Goal: Task Accomplishment & Management: Complete application form

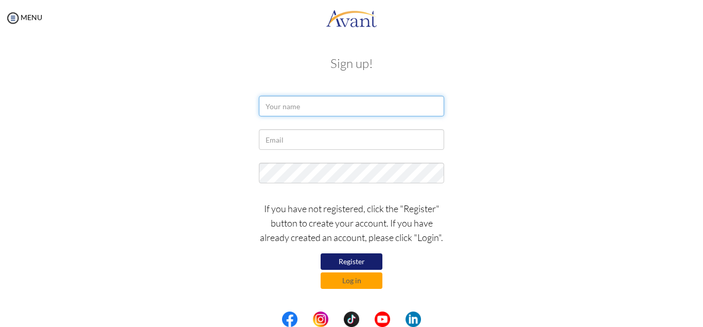
click at [332, 102] on input "text" at bounding box center [351, 106] width 185 height 21
type input "Oluwadamilola Fadodun"
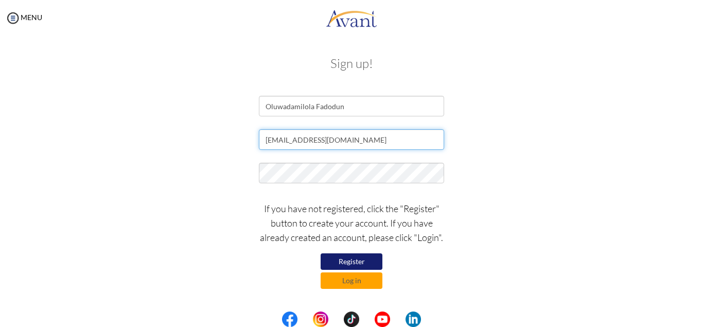
type input "[EMAIL_ADDRESS][DOMAIN_NAME]"
click at [336, 260] on button "Register" at bounding box center [351, 261] width 62 height 16
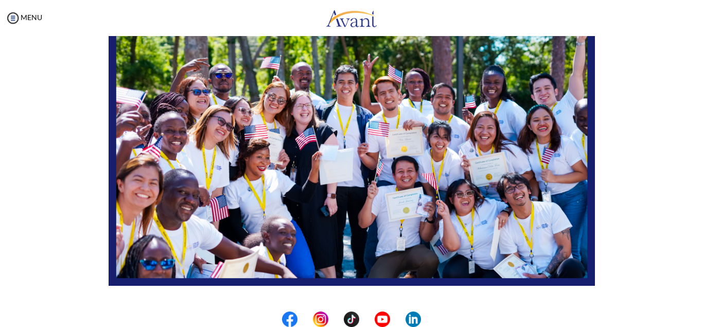
scroll to position [245, 0]
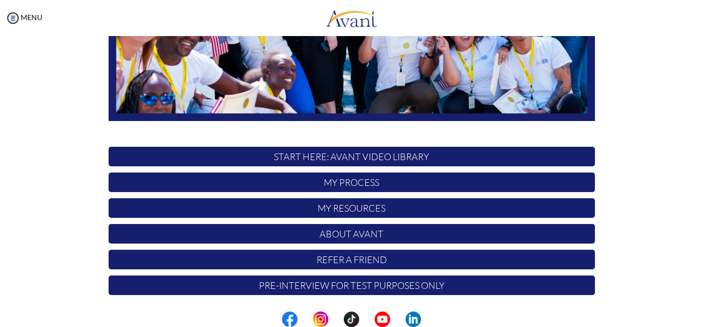
click at [356, 183] on p "My Process" at bounding box center [352, 182] width 486 height 20
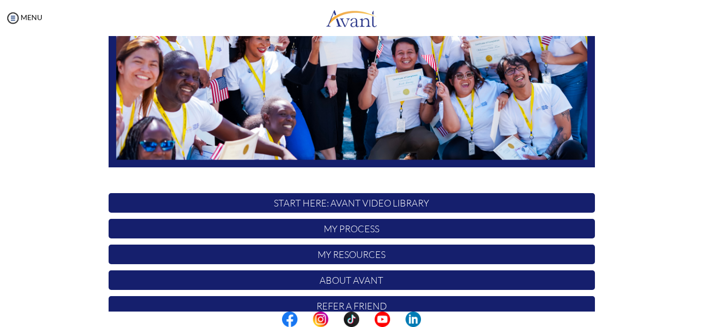
scroll to position [200, 0]
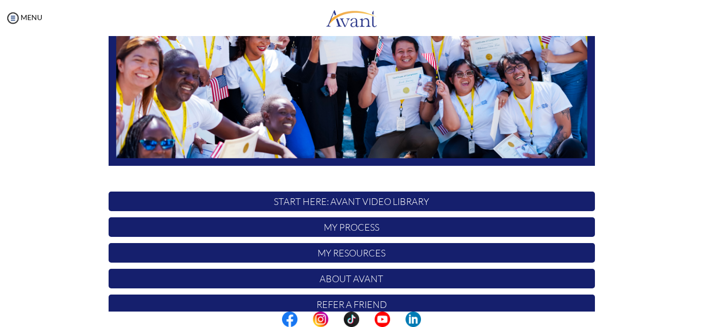
click at [366, 229] on p "My Process" at bounding box center [352, 227] width 486 height 20
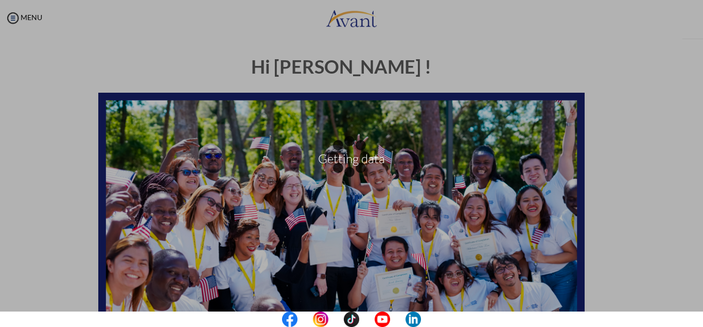
click at [358, 171] on div "Getting data" at bounding box center [351, 163] width 14 height 14
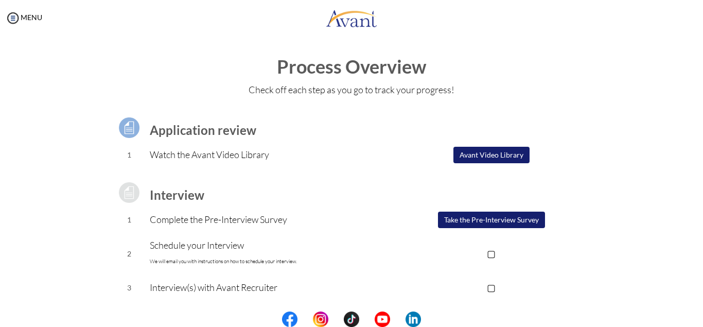
scroll to position [141, 0]
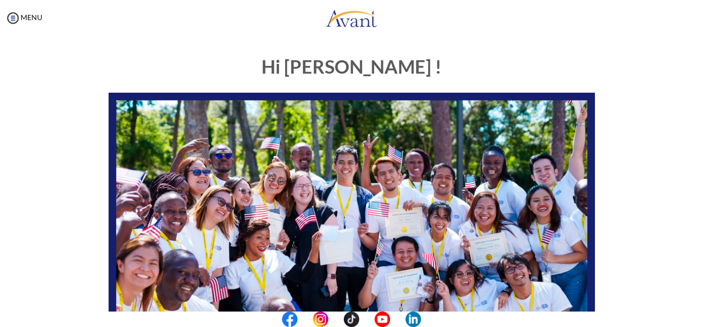
click at [410, 222] on img at bounding box center [352, 230] width 486 height 274
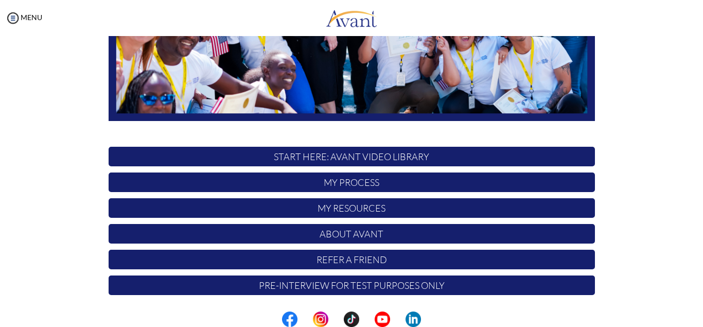
click at [394, 158] on p "START HERE: Avant Video Library" at bounding box center [352, 157] width 486 height 20
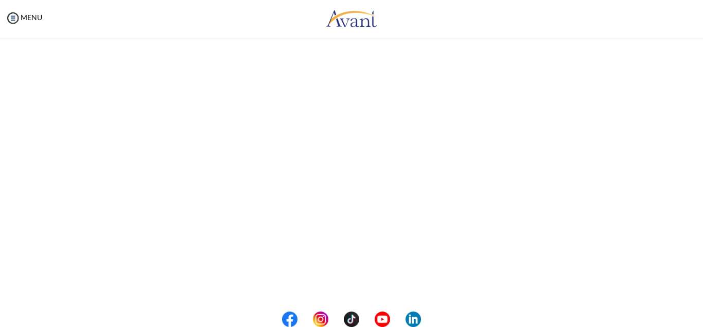
scroll to position [179, 0]
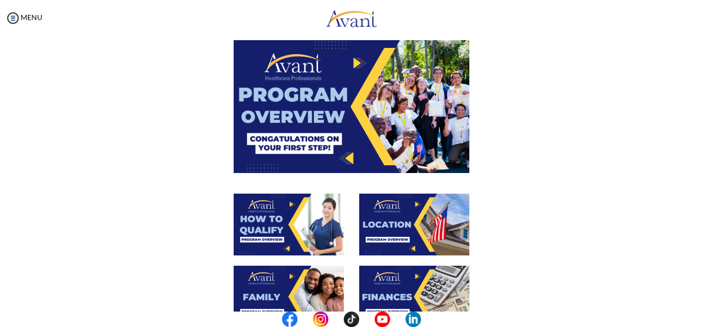
drag, startPoint x: 673, startPoint y: 199, endPoint x: 700, endPoint y: 87, distance: 114.4
click at [700, 87] on div "My Status What is the next step? We would like you to watch the introductory vi…" at bounding box center [351, 199] width 703 height 327
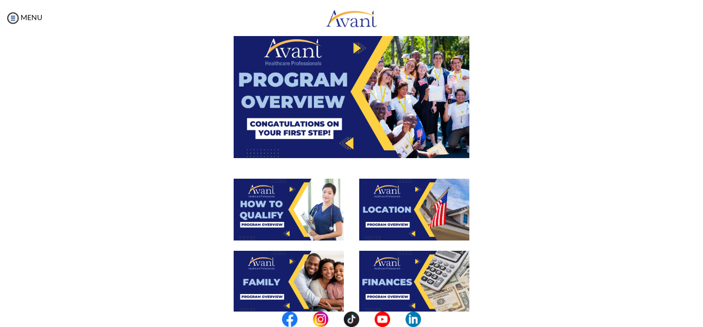
scroll to position [59, 0]
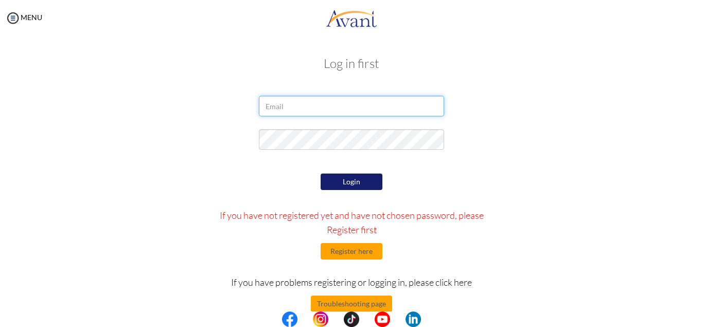
click at [329, 101] on input "email" at bounding box center [351, 106] width 185 height 21
type input "[EMAIL_ADDRESS][DOMAIN_NAME]"
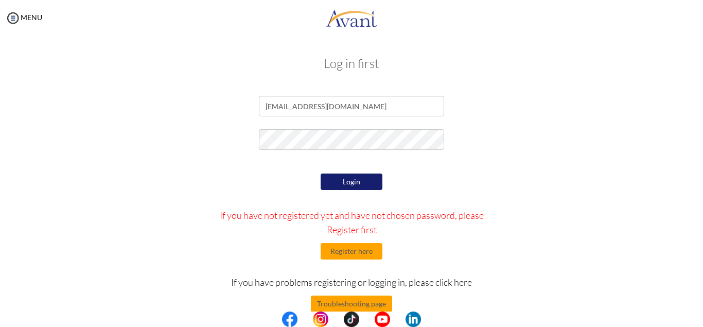
click at [370, 182] on button "Login" at bounding box center [351, 181] width 62 height 16
click at [373, 178] on button "Login" at bounding box center [351, 181] width 62 height 16
click at [344, 255] on button "Register here" at bounding box center [351, 251] width 62 height 16
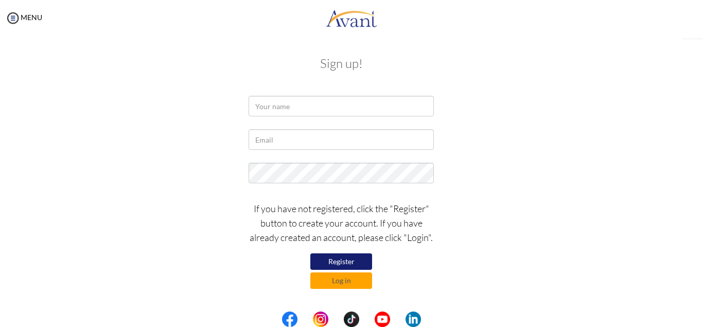
click at [357, 110] on input "text" at bounding box center [340, 106] width 185 height 21
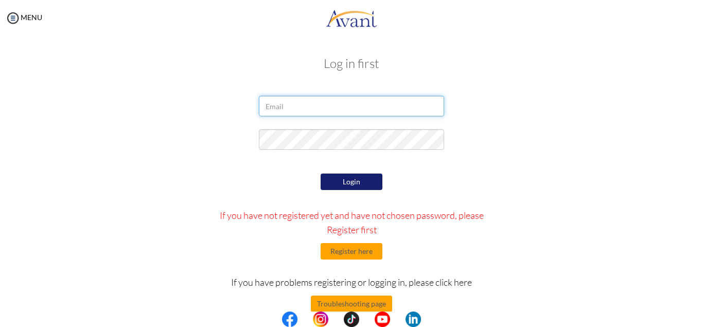
click at [319, 106] on input "email" at bounding box center [351, 106] width 185 height 21
type input "[EMAIL_ADDRESS][DOMAIN_NAME]"
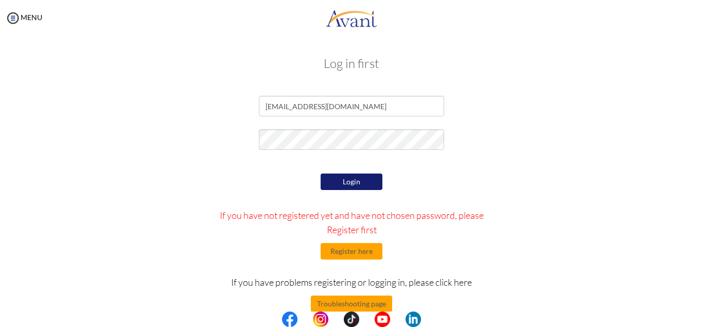
click at [326, 180] on button "Login" at bounding box center [351, 181] width 62 height 16
click at [369, 255] on button "Register here" at bounding box center [351, 251] width 62 height 16
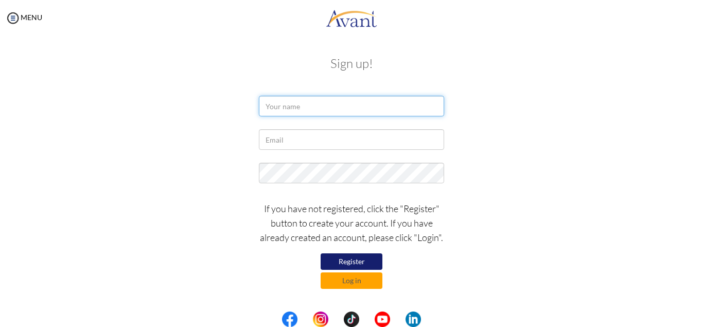
click at [352, 112] on input "text" at bounding box center [351, 106] width 185 height 21
type input "[EMAIL_ADDRESS][DOMAIN_NAME]"
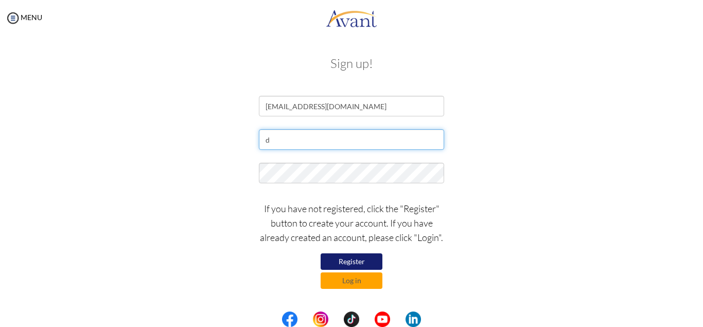
type input "d"
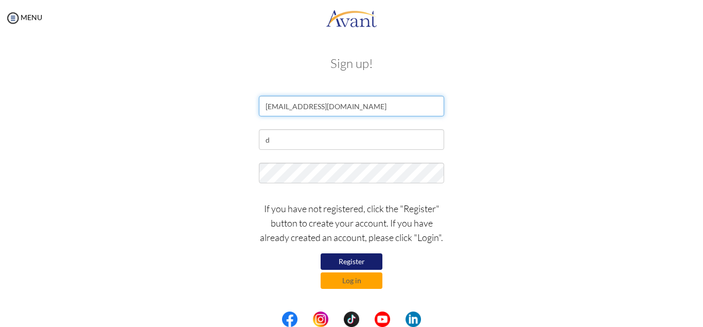
drag, startPoint x: 371, startPoint y: 101, endPoint x: 208, endPoint y: 78, distance: 164.7
click at [259, 96] on input "[EMAIL_ADDRESS][DOMAIN_NAME]" at bounding box center [351, 106] width 185 height 21
type input "Oluwadamilola Fadodun"
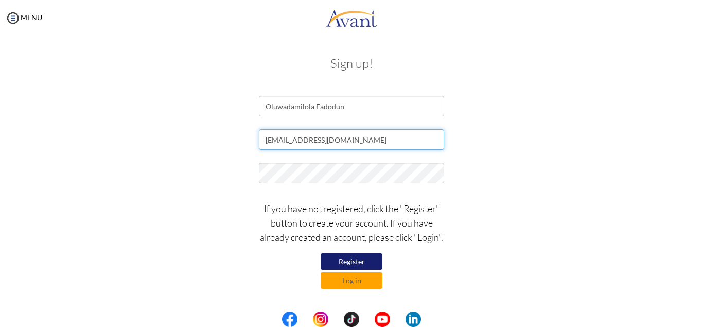
type input "[EMAIL_ADDRESS][DOMAIN_NAME]"
click at [357, 254] on button "Register" at bounding box center [351, 261] width 62 height 16
click at [349, 280] on button "Log in" at bounding box center [351, 280] width 62 height 16
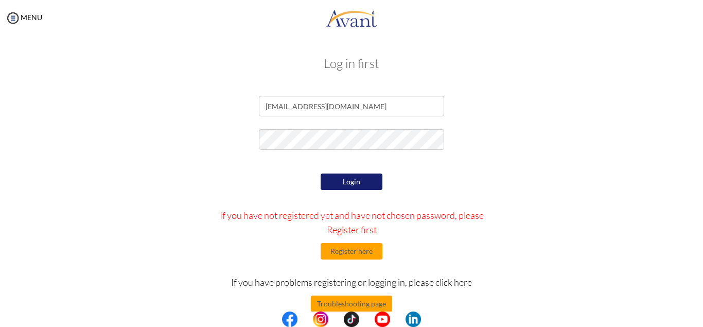
click at [352, 175] on button "Login" at bounding box center [351, 181] width 62 height 16
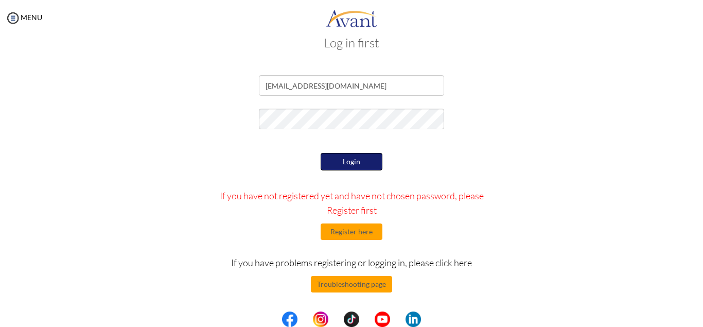
scroll to position [20, 0]
click at [375, 285] on button "Troubleshooting page" at bounding box center [351, 284] width 81 height 16
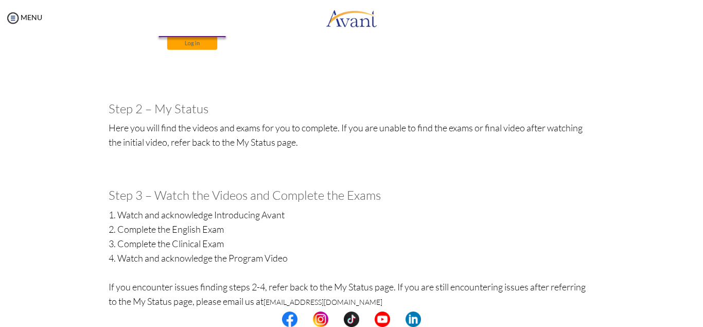
scroll to position [430, 0]
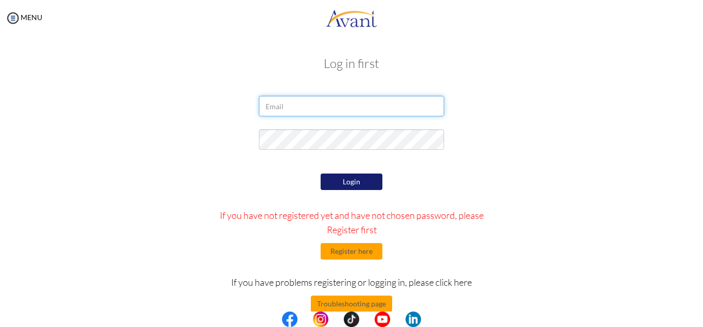
click at [347, 104] on input "email" at bounding box center [351, 106] width 185 height 21
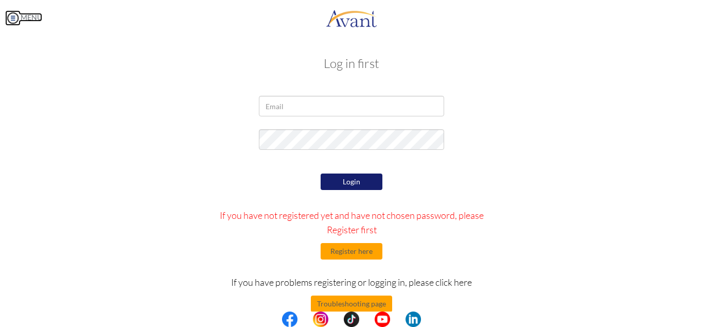
click at [14, 19] on img at bounding box center [12, 17] width 15 height 15
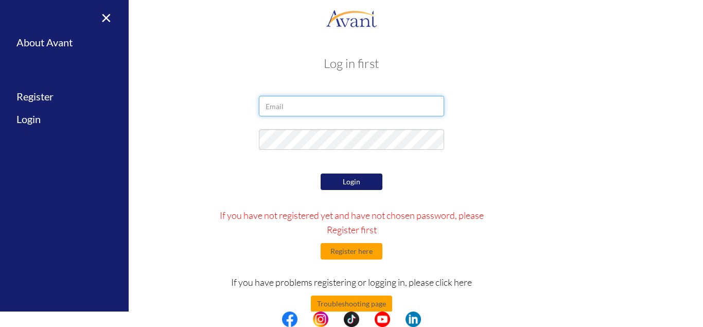
click at [334, 106] on input "email" at bounding box center [351, 106] width 185 height 21
type input "[EMAIL_ADDRESS][DOMAIN_NAME]"
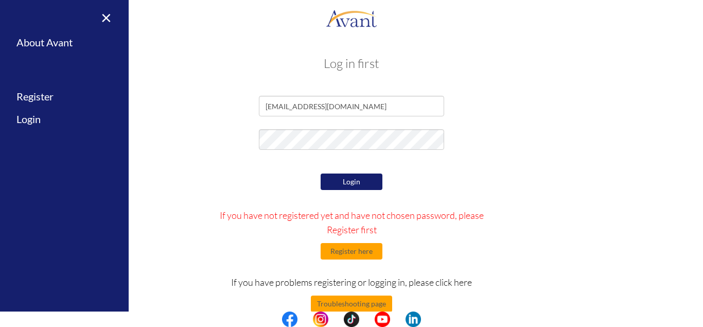
click at [362, 178] on button "Login" at bounding box center [351, 181] width 62 height 16
click at [335, 181] on button "Login" at bounding box center [351, 181] width 62 height 16
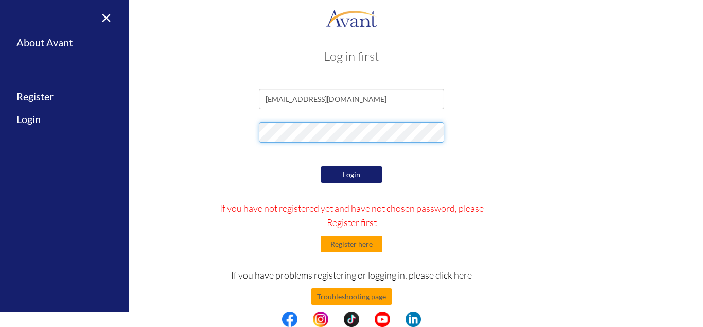
scroll to position [6, 0]
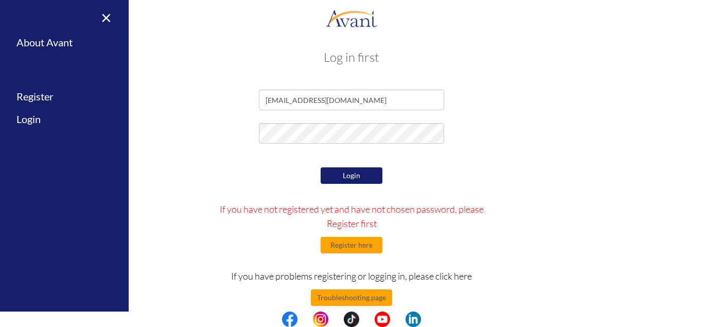
click at [374, 175] on button "Login" at bounding box center [351, 175] width 62 height 16
click at [340, 177] on button "Login" at bounding box center [351, 175] width 62 height 16
click at [647, 249] on div "Login If you have not registered yet and have not chosen password, please Regis…" at bounding box center [351, 261] width 602 height 193
click at [370, 306] on div "Login If you have not registered yet and have not chosen password, please Regis…" at bounding box center [351, 261] width 301 height 193
click at [369, 300] on button "Troubleshooting page" at bounding box center [351, 297] width 81 height 16
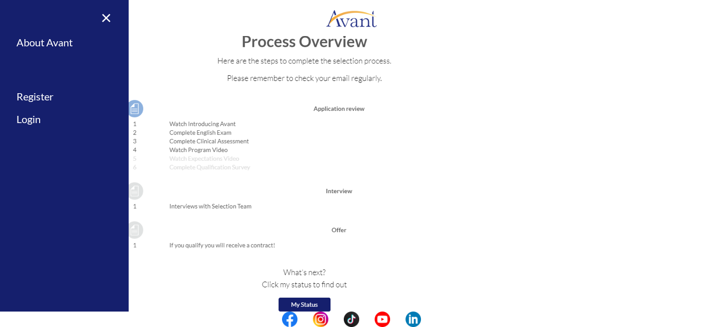
scroll to position [1168, 0]
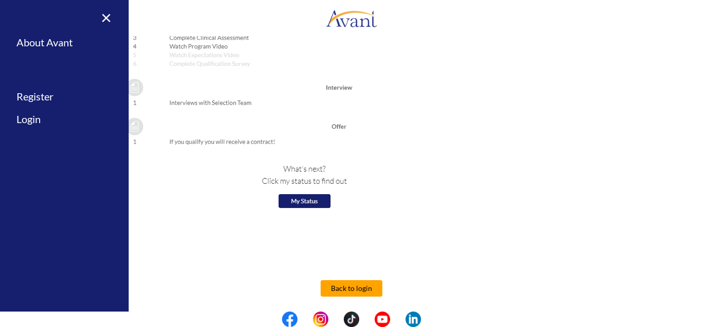
click at [305, 198] on img at bounding box center [260, 51] width 302 height 329
click at [356, 288] on button "Back to login" at bounding box center [351, 288] width 62 height 16
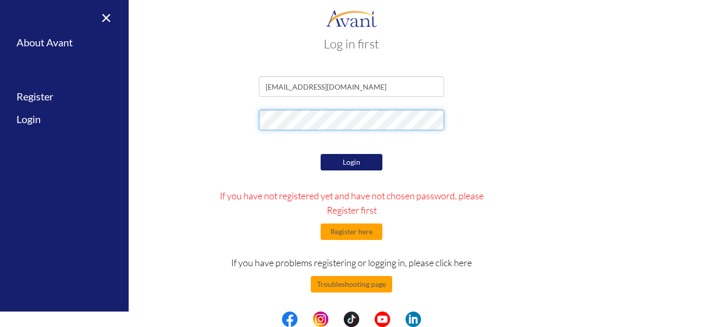
scroll to position [0, 0]
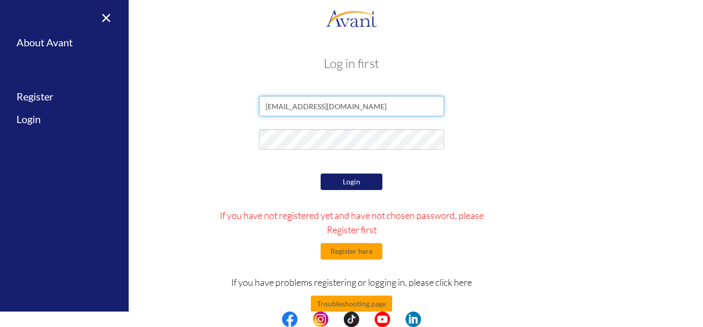
drag, startPoint x: 362, startPoint y: 107, endPoint x: 277, endPoint y: 104, distance: 84.9
click at [277, 104] on input "[EMAIL_ADDRESS][DOMAIN_NAME]" at bounding box center [351, 106] width 185 height 21
type input "d"
click at [358, 188] on button "Login" at bounding box center [351, 181] width 62 height 16
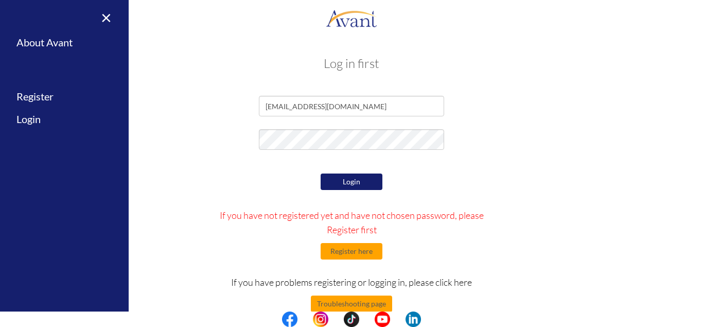
click at [355, 176] on button "Login" at bounding box center [351, 181] width 62 height 16
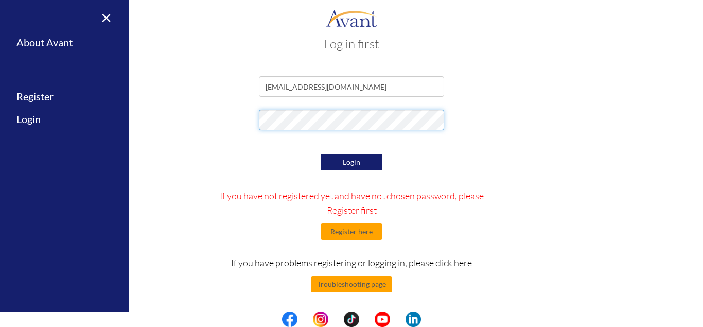
scroll to position [20, 0]
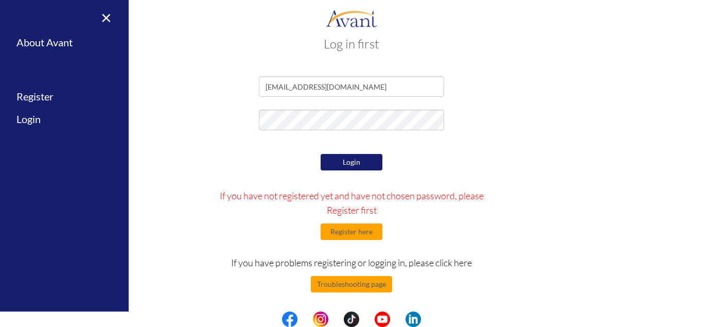
click at [360, 167] on button "Login" at bounding box center [351, 162] width 62 height 16
drag, startPoint x: 359, startPoint y: 85, endPoint x: 239, endPoint y: 87, distance: 120.4
click at [259, 87] on input "[EMAIL_ADDRESS][DOMAIN_NAME]" at bounding box center [351, 86] width 185 height 21
type input "[EMAIL_ADDRESS][DOMAIN_NAME]"
click at [334, 160] on button "Login" at bounding box center [351, 162] width 62 height 16
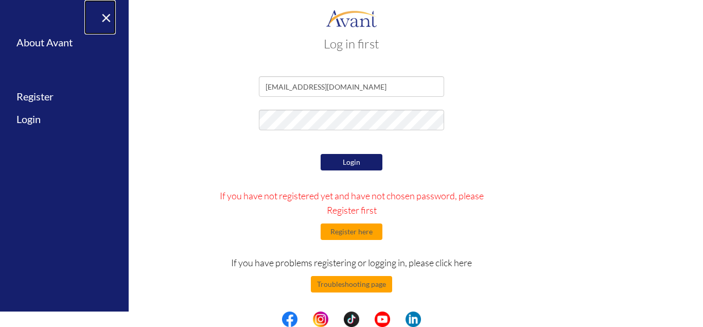
click at [112, 20] on link "×" at bounding box center [99, 17] width 31 height 34
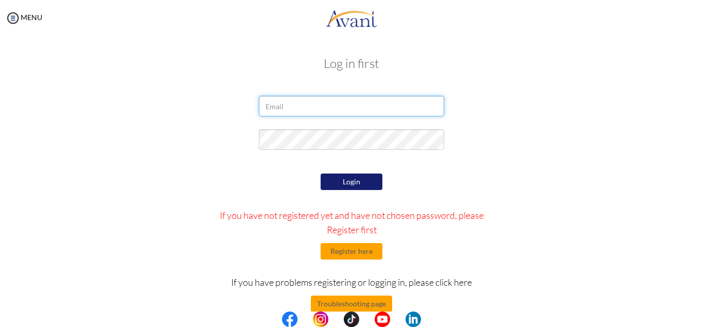
click at [421, 103] on input "email" at bounding box center [351, 106] width 185 height 21
type input "[EMAIL_ADDRESS][DOMAIN_NAME]"
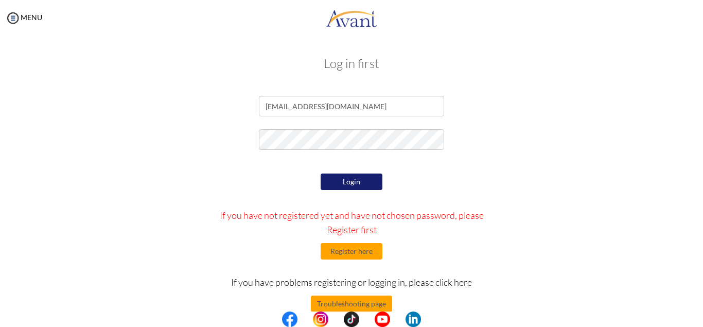
click at [341, 176] on button "Login" at bounding box center [351, 181] width 62 height 16
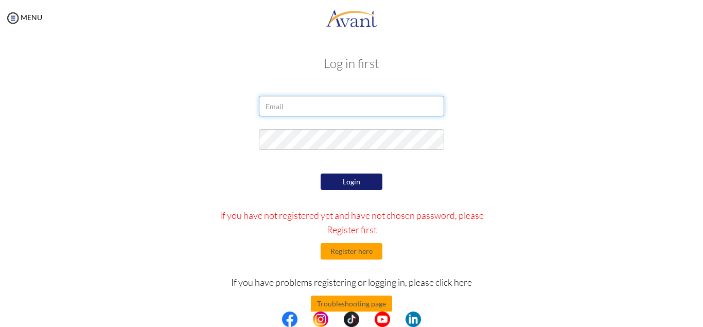
click at [340, 104] on input "email" at bounding box center [351, 106] width 185 height 21
type input "[EMAIL_ADDRESS][DOMAIN_NAME]"
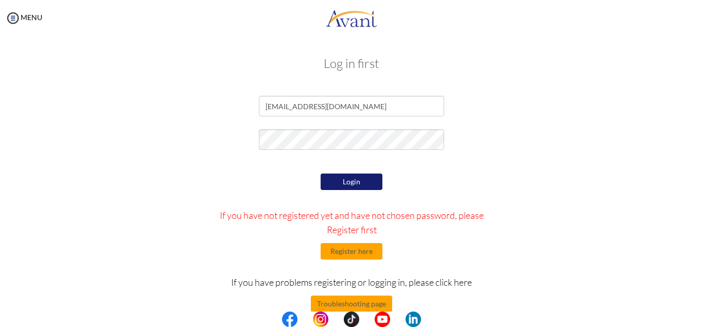
click at [376, 179] on button "Login" at bounding box center [351, 181] width 62 height 16
click at [352, 251] on button "Register here" at bounding box center [351, 251] width 62 height 16
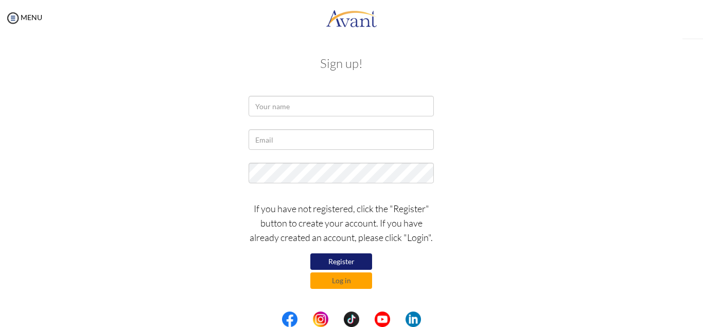
click at [320, 104] on input "text" at bounding box center [340, 106] width 185 height 21
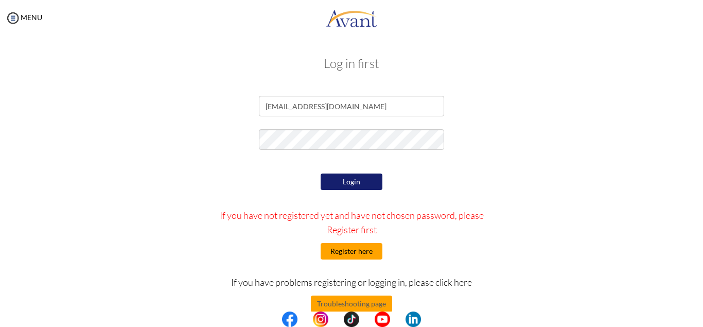
click at [371, 247] on button "Register here" at bounding box center [351, 251] width 62 height 16
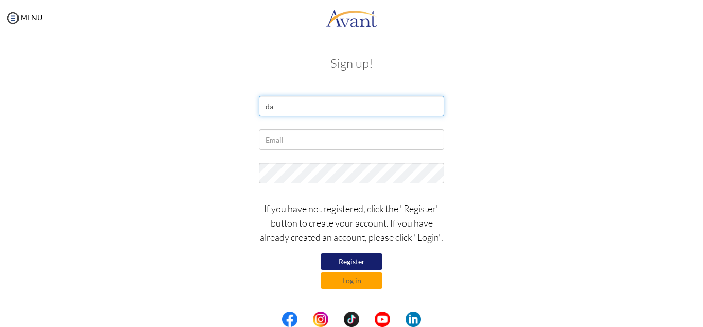
click at [281, 106] on input "da" at bounding box center [351, 106] width 185 height 21
type input "[EMAIL_ADDRESS][DOMAIN_NAME]"
drag, startPoint x: 379, startPoint y: 107, endPoint x: 262, endPoint y: 104, distance: 117.3
click at [262, 104] on input "[EMAIL_ADDRESS][DOMAIN_NAME]" at bounding box center [351, 106] width 185 height 21
type input "Oluwadamilola Fadodun"
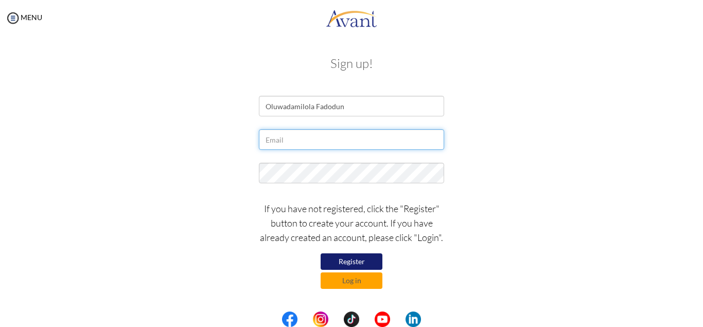
paste input "[EMAIL_ADDRESS][DOMAIN_NAME]"
type input "[EMAIL_ADDRESS][DOMAIN_NAME]"
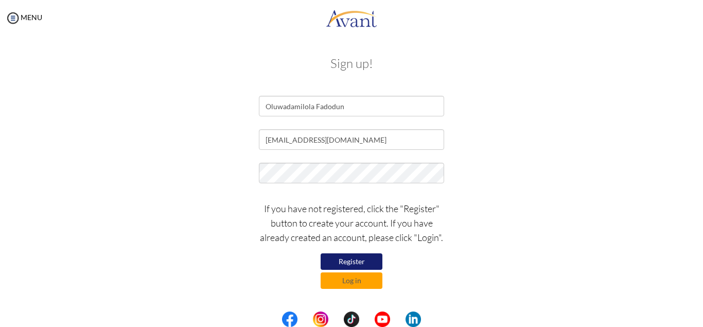
click at [363, 261] on button "Register" at bounding box center [351, 261] width 62 height 16
click at [10, 17] on img at bounding box center [12, 17] width 15 height 15
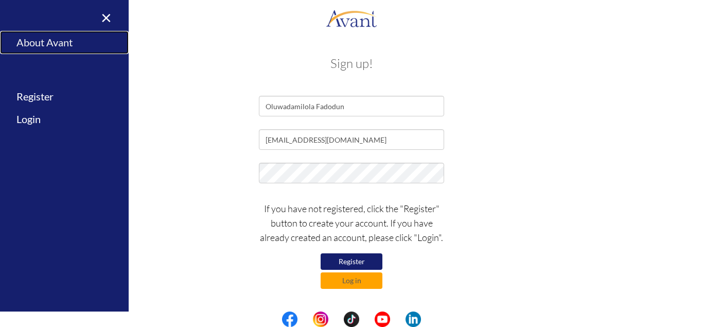
click at [50, 44] on link "About Avant" at bounding box center [64, 42] width 129 height 23
